Goal: Use online tool/utility: Use online tool/utility

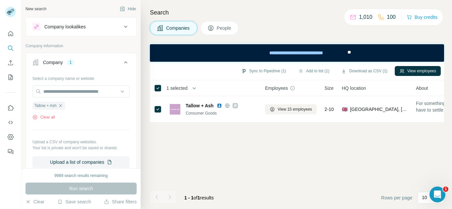
scroll to position [132, 0]
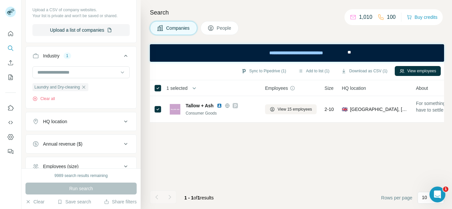
click at [221, 28] on span "People" at bounding box center [224, 28] width 15 height 7
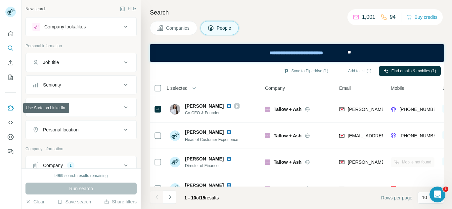
click at [8, 108] on icon "Use Surfe on LinkedIn" at bounding box center [10, 108] width 7 height 7
click at [316, 70] on button "Sync to Pipedrive (1)" at bounding box center [306, 71] width 54 height 10
